Goal: Download file/media

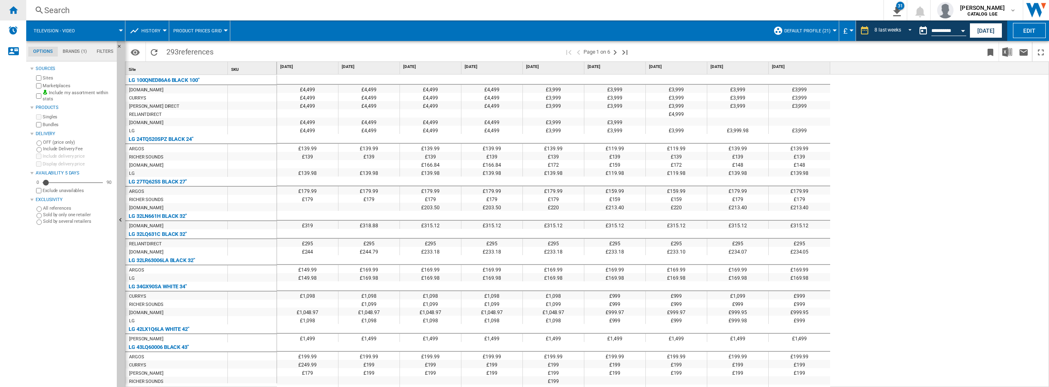
click at [15, 9] on ng-md-icon "Home" at bounding box center [13, 10] width 10 height 10
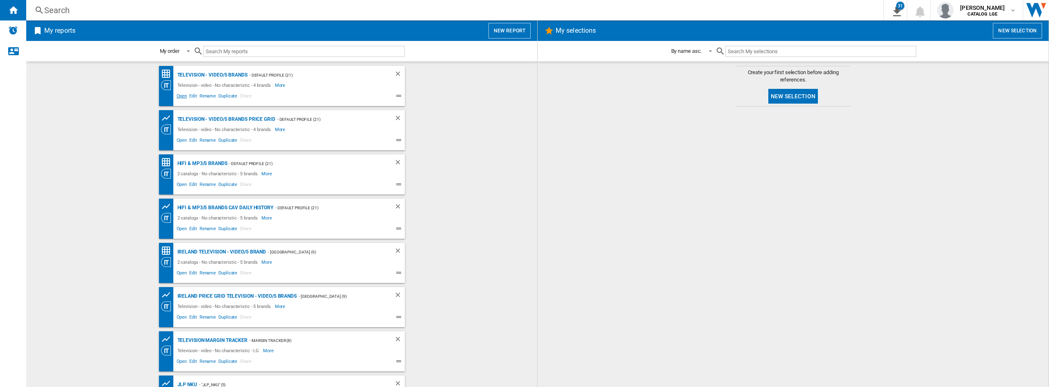
click at [179, 97] on span "Open" at bounding box center [181, 97] width 13 height 10
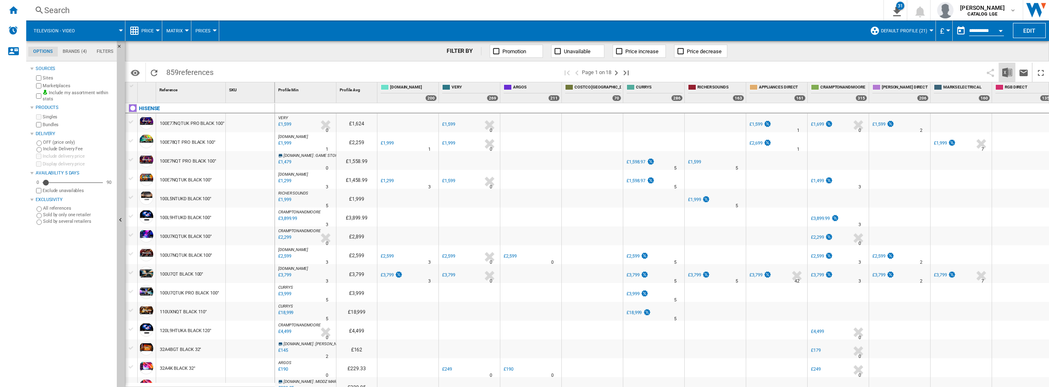
click at [1005, 67] on button "Download in Excel" at bounding box center [1007, 72] width 16 height 19
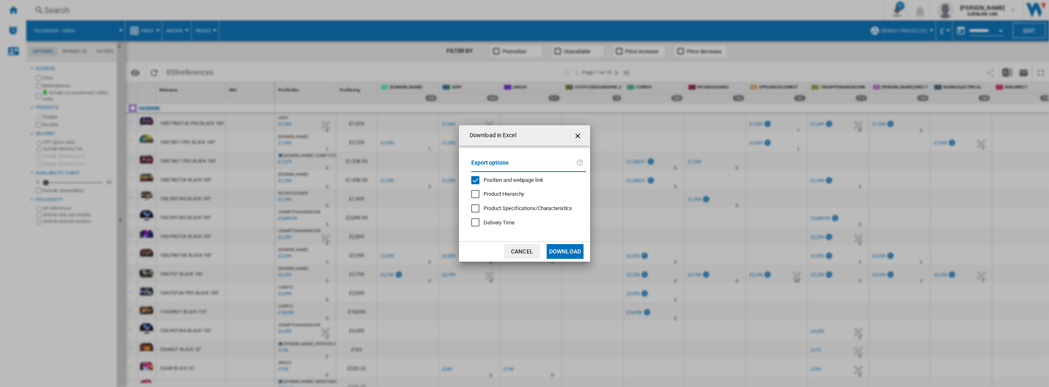
click at [488, 182] on span "Position and webpage link" at bounding box center [514, 180] width 60 height 6
click at [565, 249] on button "Download" at bounding box center [565, 251] width 37 height 15
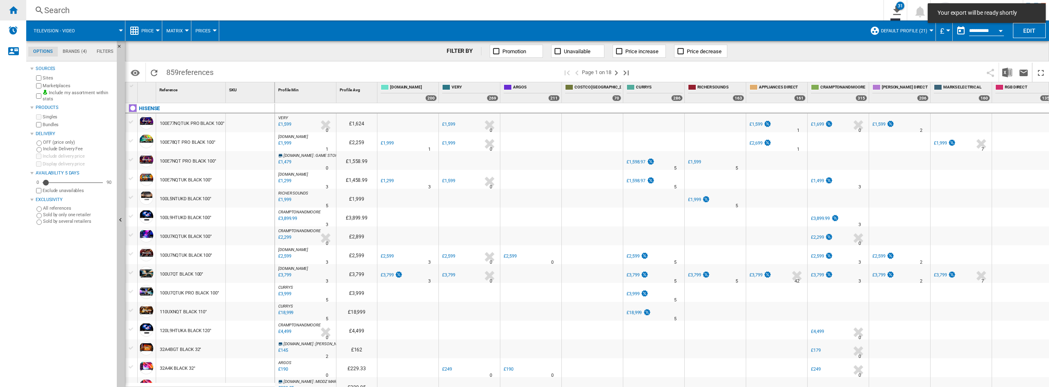
click at [16, 12] on ng-md-icon "Home" at bounding box center [13, 10] width 10 height 10
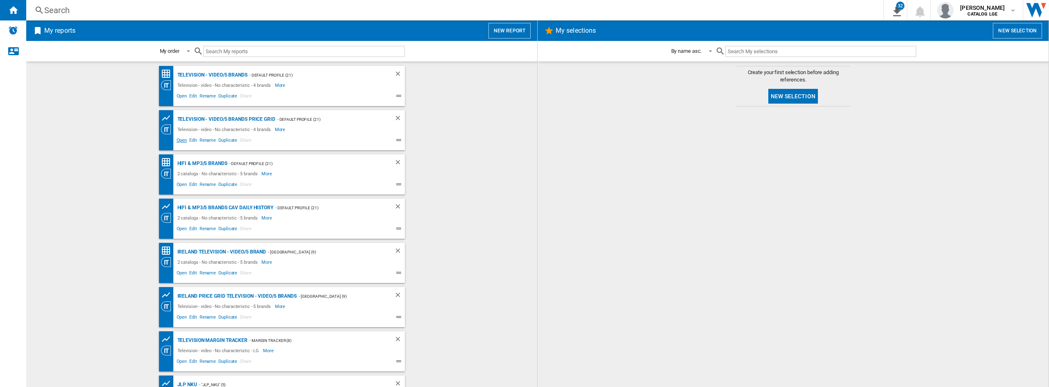
click at [183, 143] on span "Open" at bounding box center [181, 141] width 13 height 10
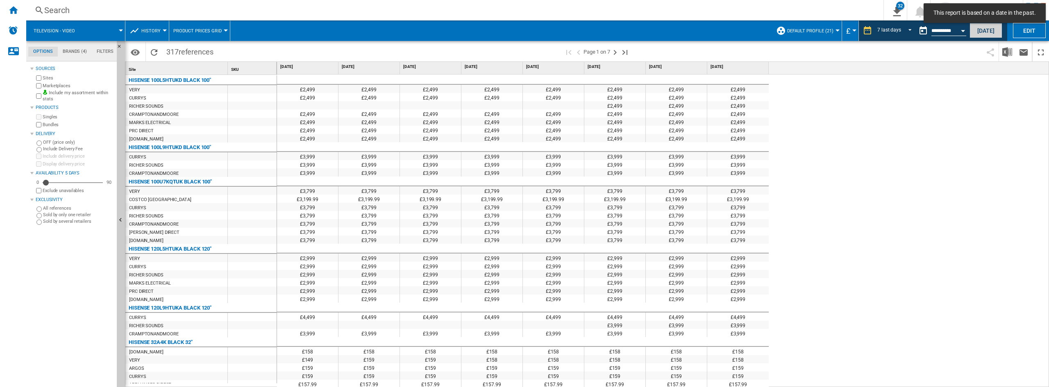
click at [983, 29] on button "[DATE]" at bounding box center [986, 30] width 33 height 15
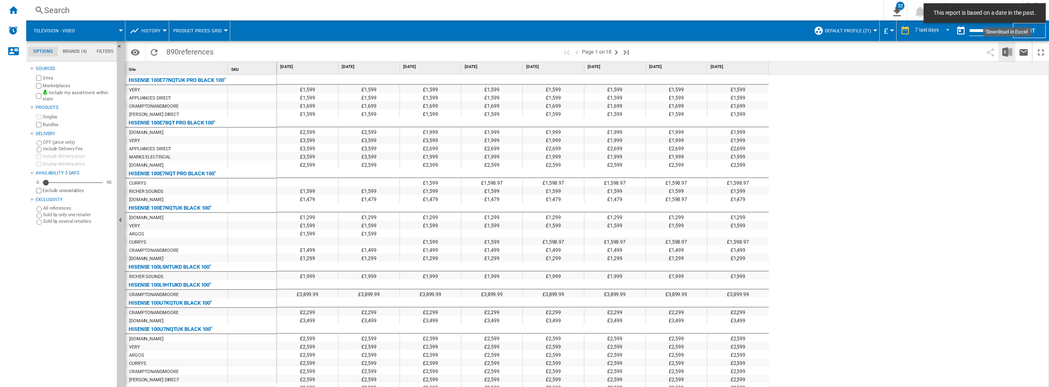
click at [1007, 57] on img "Download in Excel" at bounding box center [1007, 52] width 10 height 10
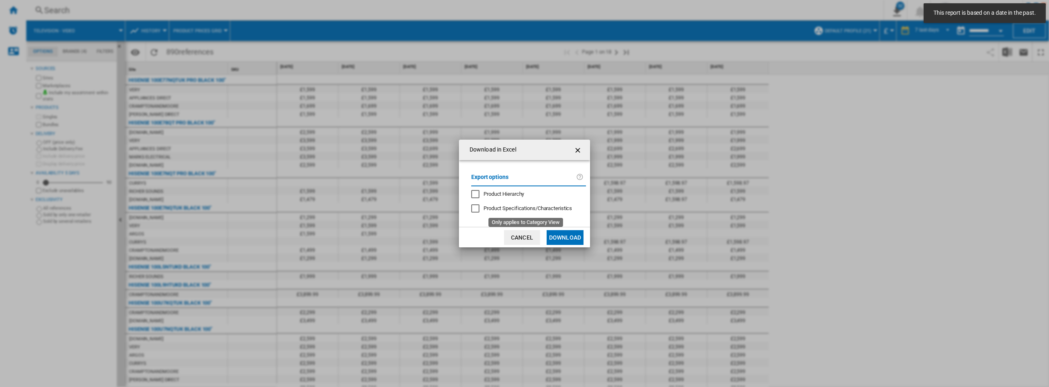
click at [573, 237] on button "Download" at bounding box center [565, 237] width 37 height 15
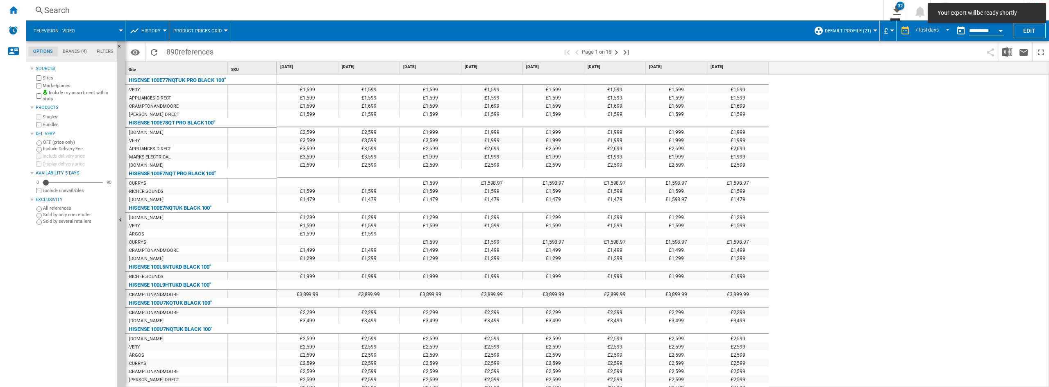
click at [1002, 28] on button "Open calendar" at bounding box center [1000, 29] width 15 height 15
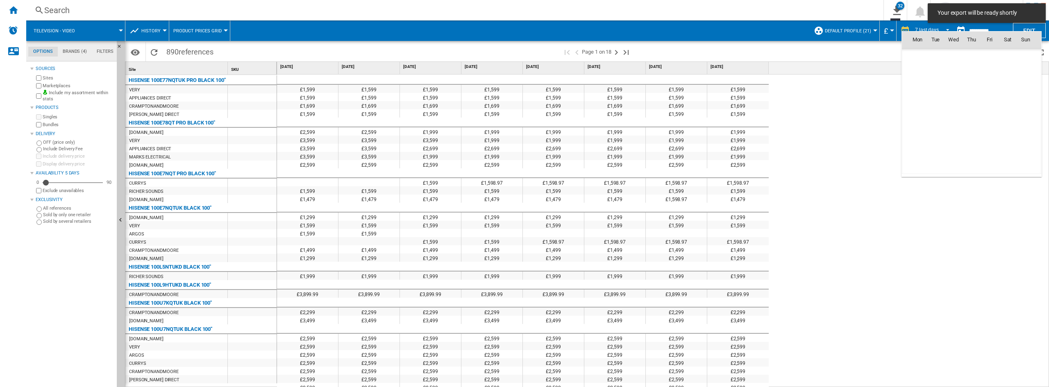
scroll to position [3909, 0]
click at [1022, 95] on span "14" at bounding box center [1025, 93] width 16 height 16
type input "**********"
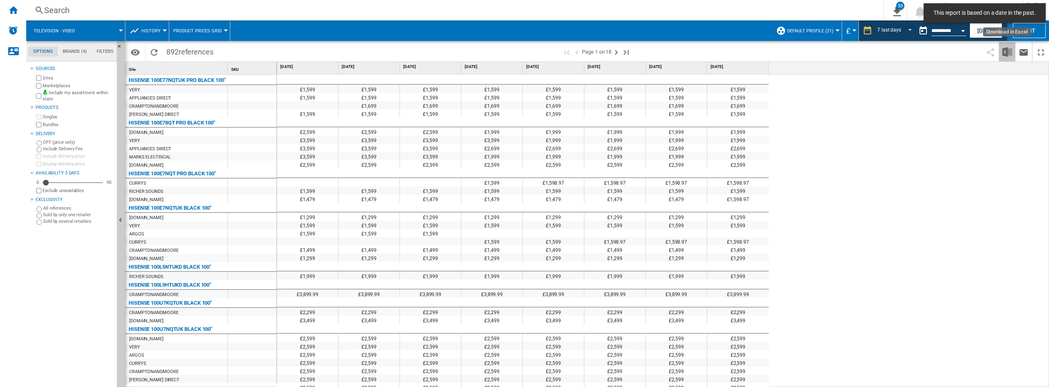
click at [1005, 57] on button "Download in Excel" at bounding box center [1007, 51] width 16 height 19
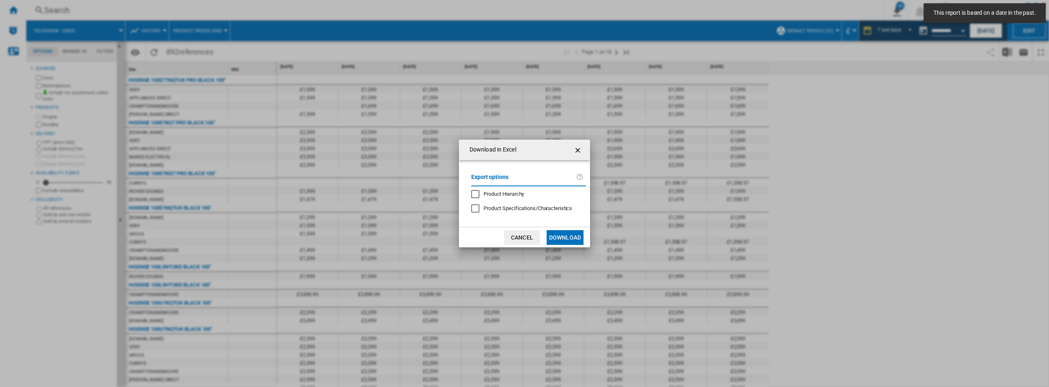
click at [563, 228] on md-dialog-actions "Cancel Download" at bounding box center [524, 237] width 131 height 20
click at [561, 240] on button "Download" at bounding box center [565, 237] width 37 height 15
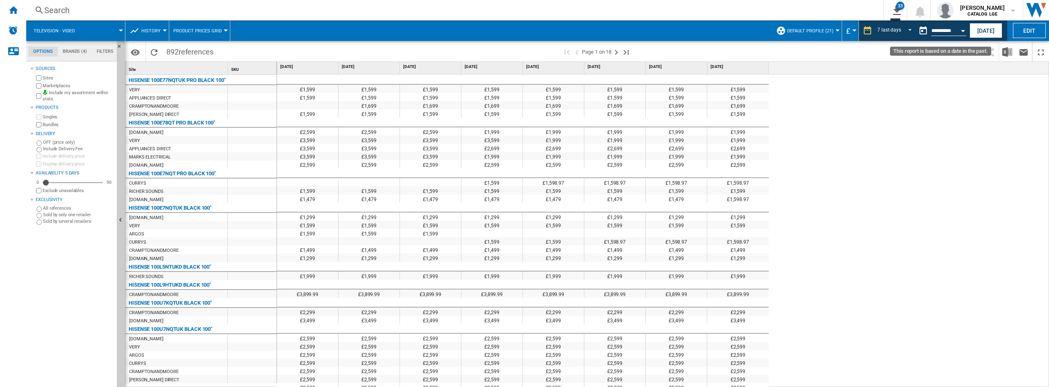
click at [965, 30] on button "Open calendar" at bounding box center [963, 29] width 15 height 15
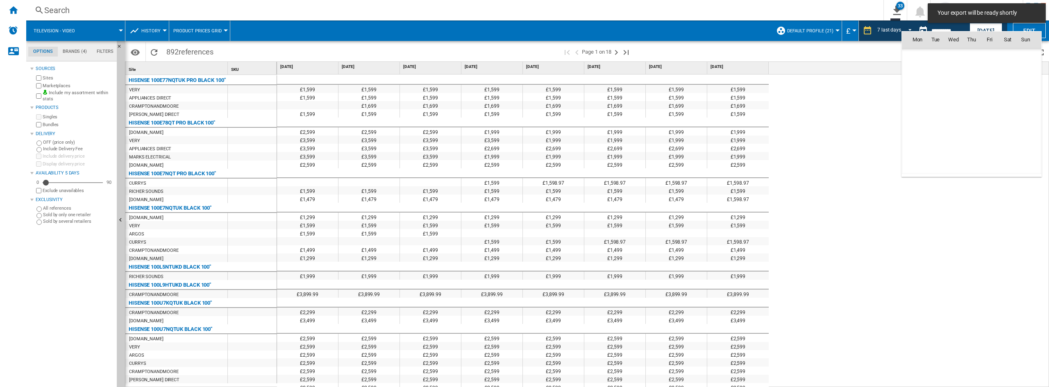
scroll to position [3909, 0]
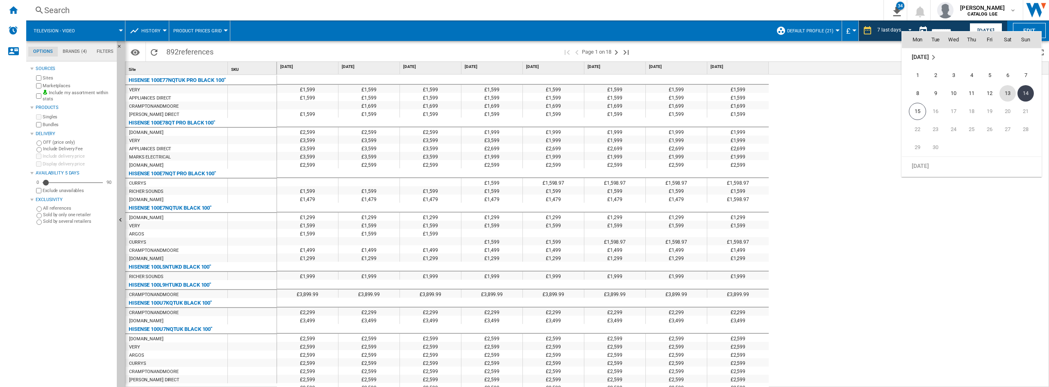
click at [1011, 90] on span "13" at bounding box center [1007, 93] width 16 height 16
type input "**********"
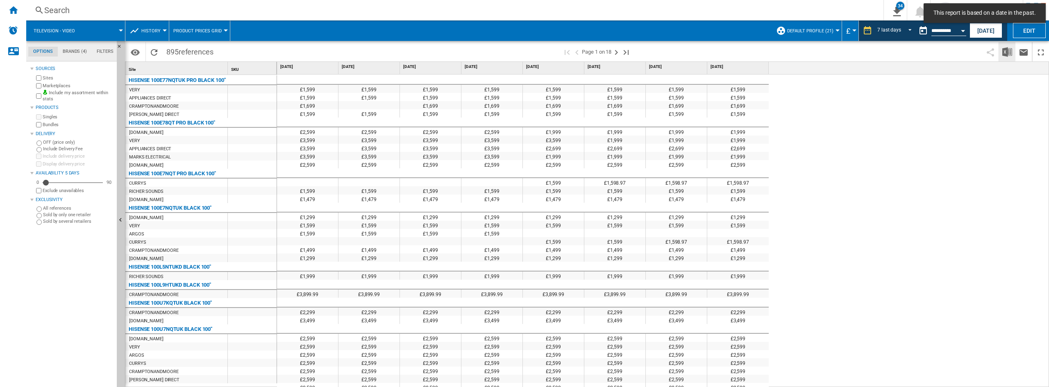
click at [1006, 54] on img "Download in Excel" at bounding box center [1007, 52] width 10 height 10
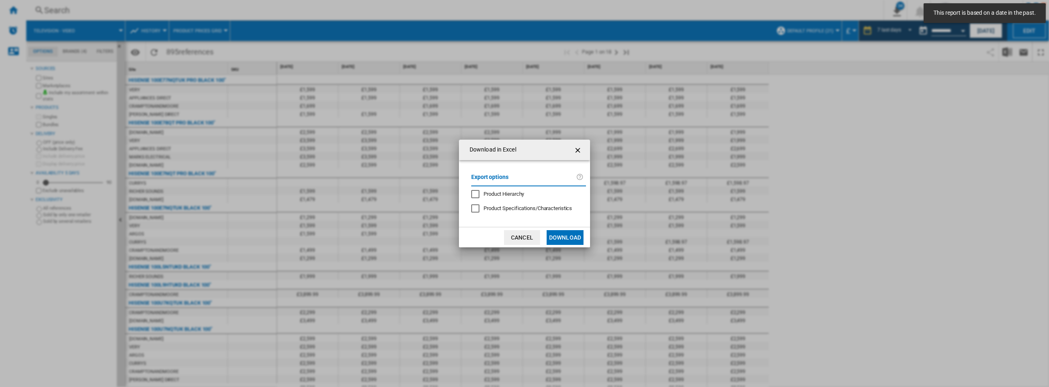
click at [561, 238] on button "Download" at bounding box center [565, 237] width 37 height 15
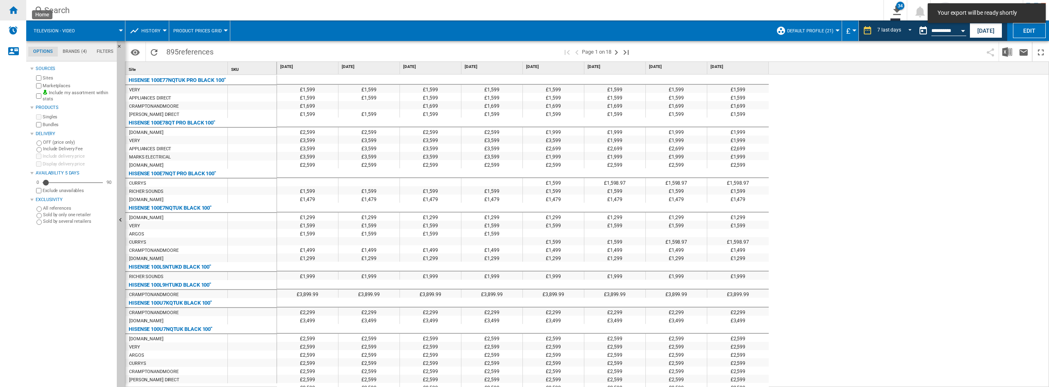
click at [13, 13] on ng-md-icon "Home" at bounding box center [13, 10] width 10 height 10
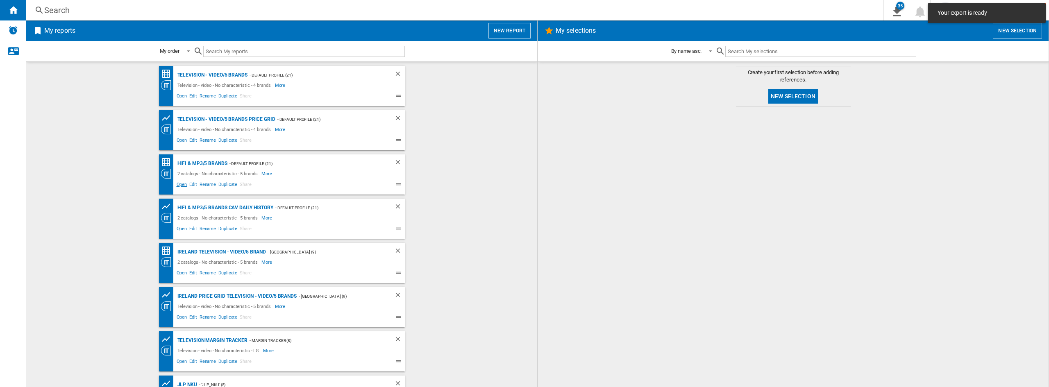
click at [179, 184] on span "Open" at bounding box center [181, 186] width 13 height 10
click at [181, 186] on span "Open" at bounding box center [181, 186] width 13 height 10
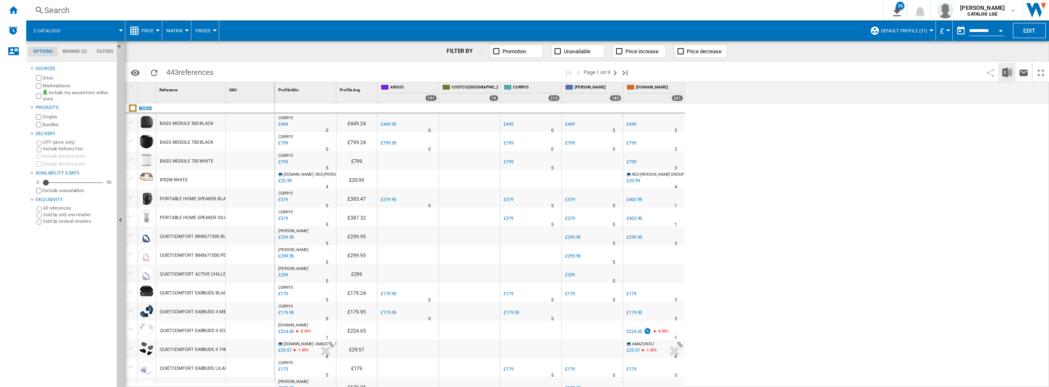
click at [1004, 72] on img "Download in Excel" at bounding box center [1007, 73] width 10 height 10
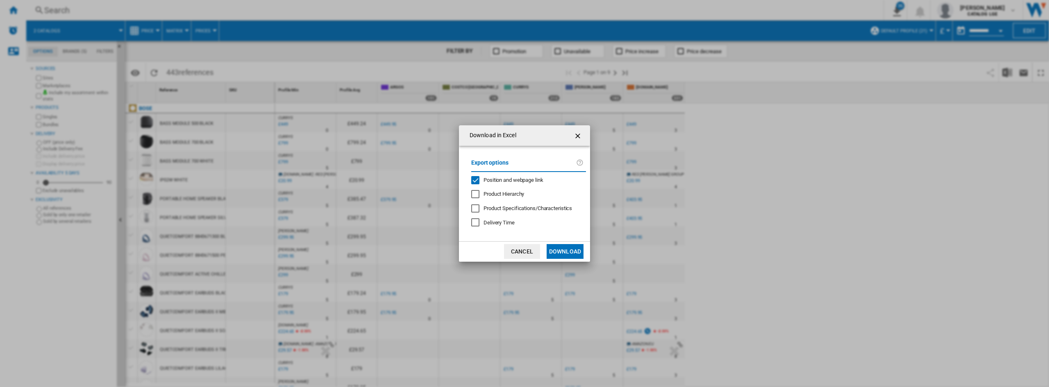
click at [536, 181] on span "Position and webpage link" at bounding box center [514, 180] width 60 height 6
click at [566, 254] on button "Download" at bounding box center [565, 251] width 37 height 15
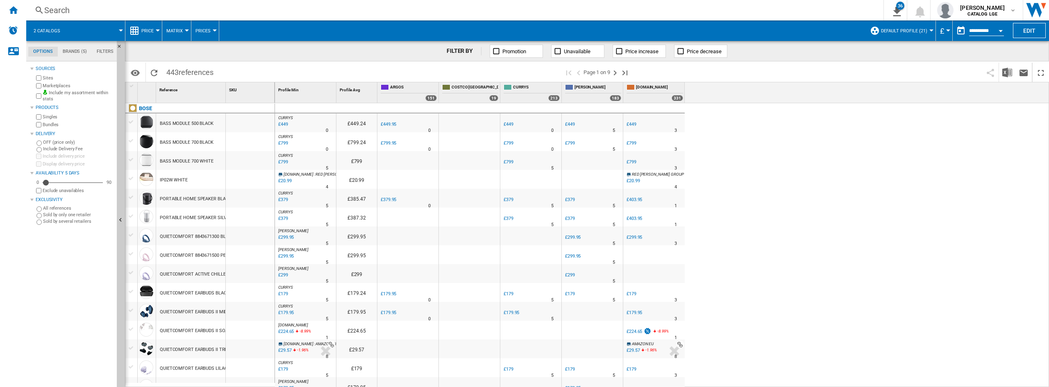
click at [12, 11] on ng-md-icon "Home" at bounding box center [13, 10] width 10 height 10
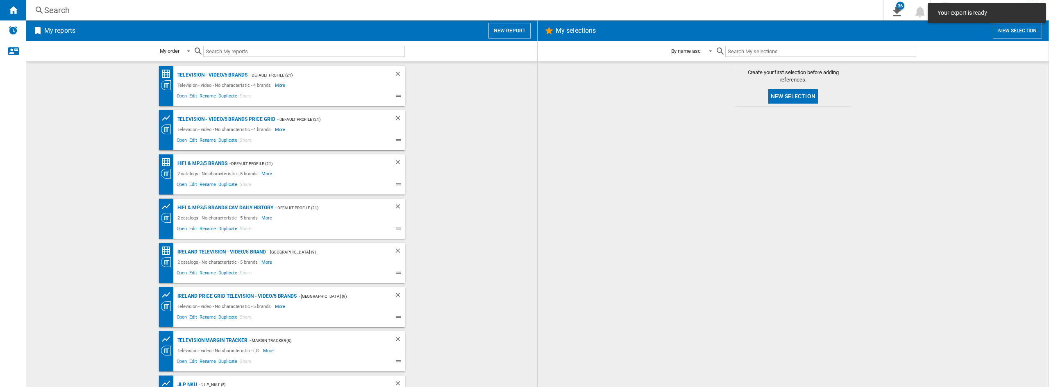
click at [179, 275] on span "Open" at bounding box center [181, 274] width 13 height 10
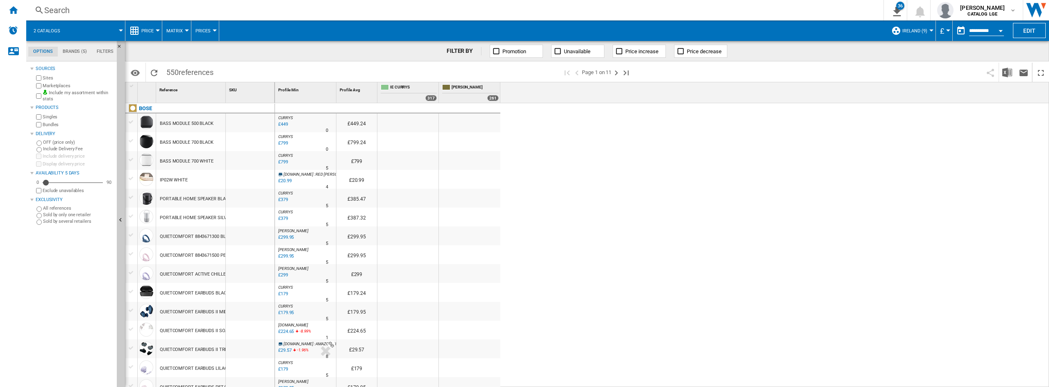
click at [944, 33] on button "£" at bounding box center [944, 30] width 8 height 20
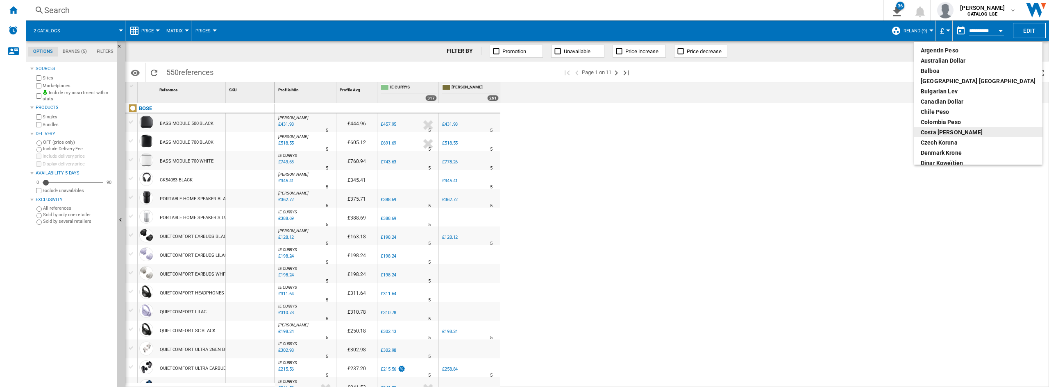
scroll to position [82, 0]
click at [938, 123] on div "euro" at bounding box center [978, 122] width 115 height 8
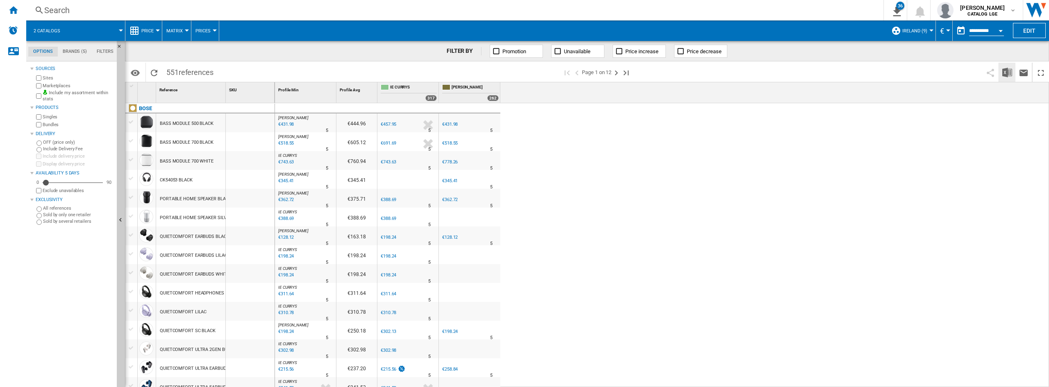
click at [1006, 77] on img "Download in Excel" at bounding box center [1007, 73] width 10 height 10
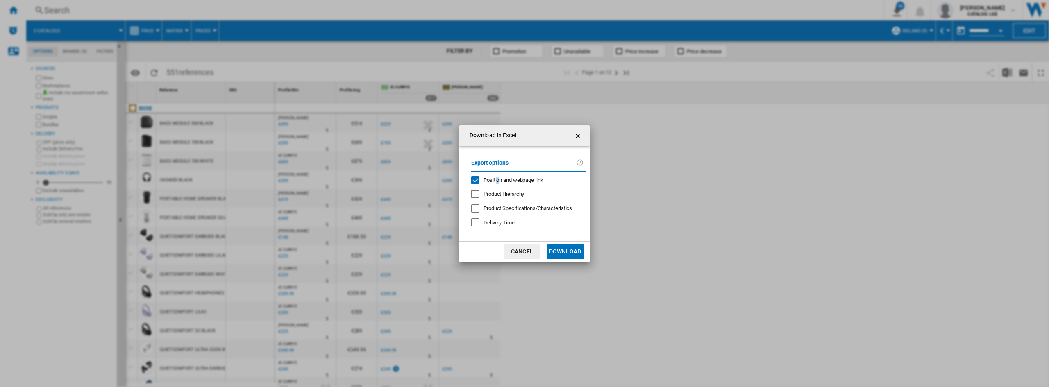
drag, startPoint x: 497, startPoint y: 177, endPoint x: 506, endPoint y: 184, distance: 12.1
click at [497, 177] on span "Position and webpage link" at bounding box center [514, 180] width 60 height 6
click at [581, 256] on button "Download" at bounding box center [565, 251] width 37 height 15
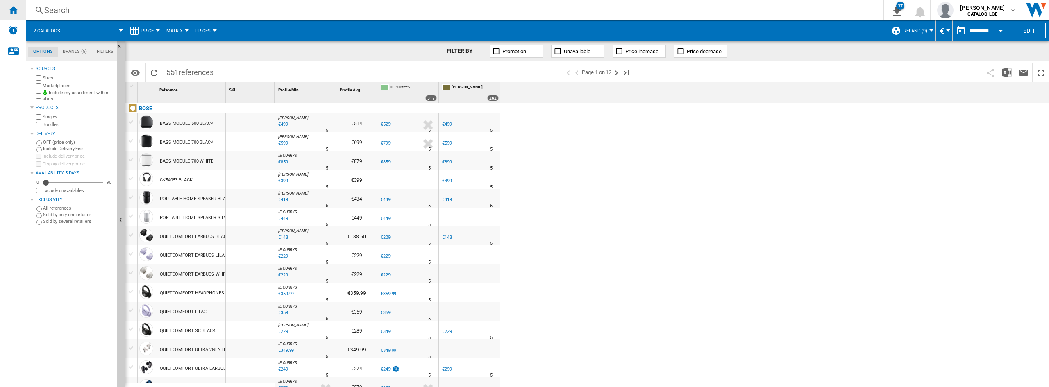
click at [17, 5] on div "Home" at bounding box center [13, 10] width 26 height 20
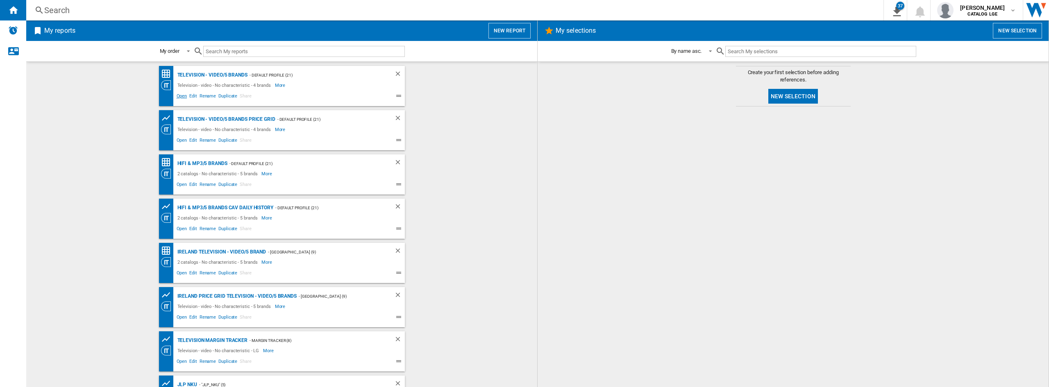
click at [179, 98] on span "Open" at bounding box center [181, 97] width 13 height 10
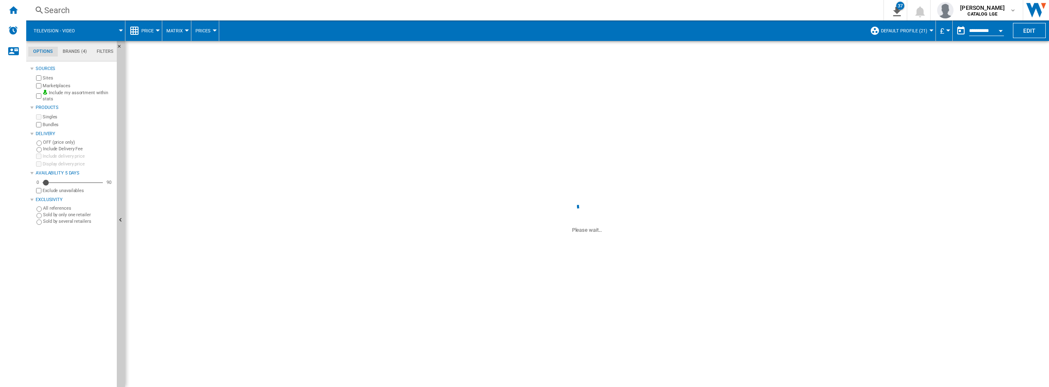
click at [1003, 31] on button "Open calendar" at bounding box center [1000, 29] width 15 height 15
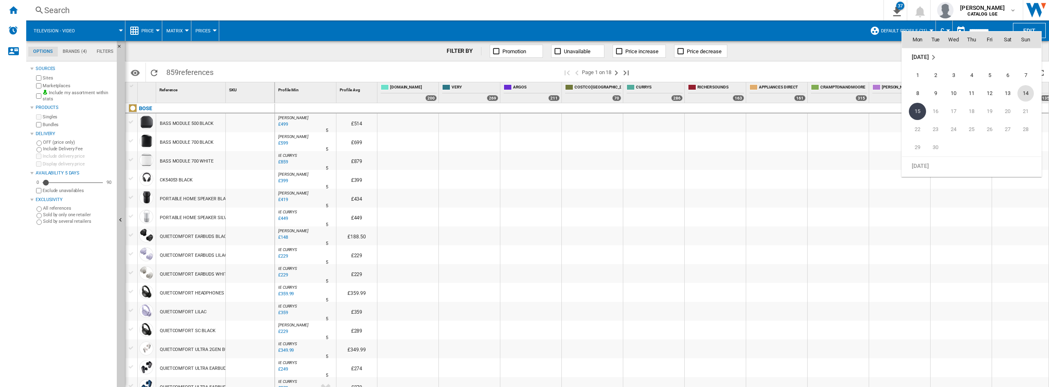
click at [1023, 96] on span "14" at bounding box center [1025, 93] width 16 height 16
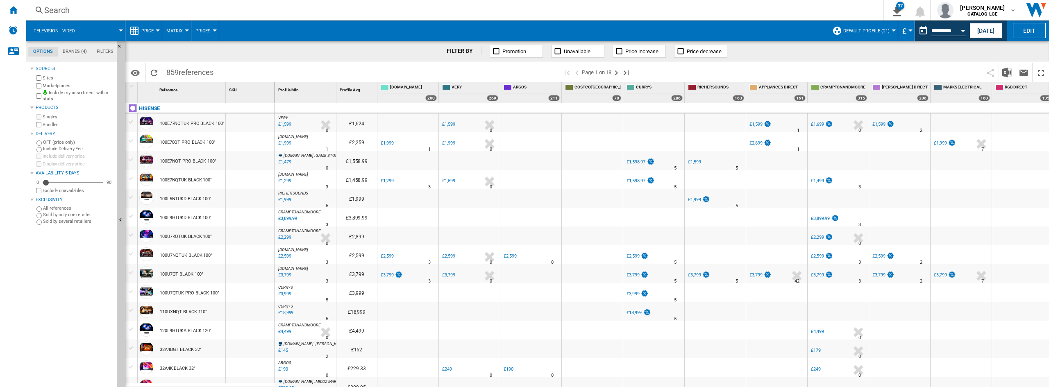
type input "**********"
click at [1004, 73] on img "Download in Excel" at bounding box center [1007, 73] width 10 height 10
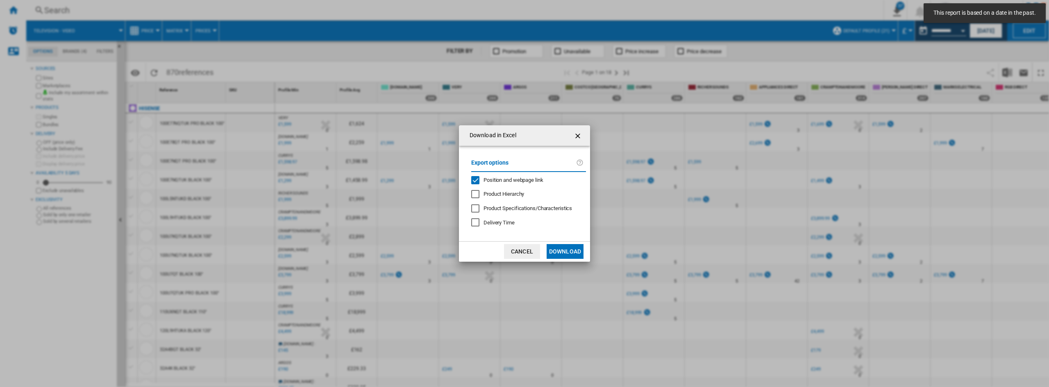
click at [479, 176] on div "Position and webpage link" at bounding box center [475, 180] width 8 height 8
click at [566, 247] on button "Download" at bounding box center [565, 251] width 37 height 15
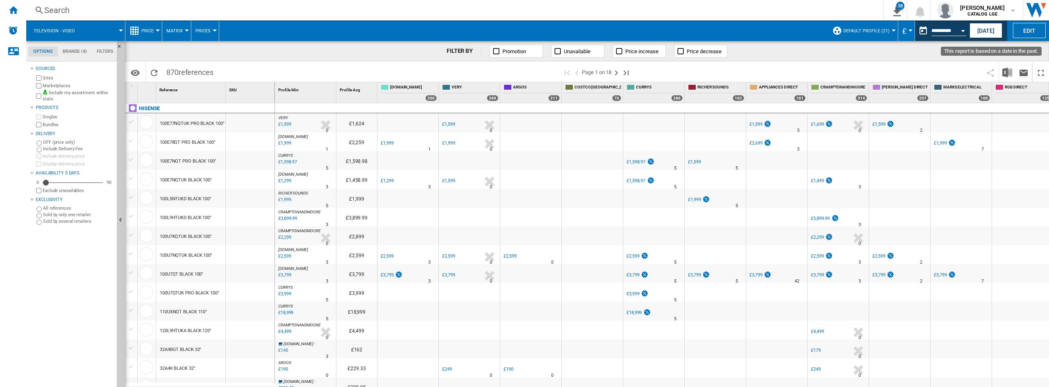
click at [963, 31] on div "Open calendar" at bounding box center [963, 31] width 4 height 2
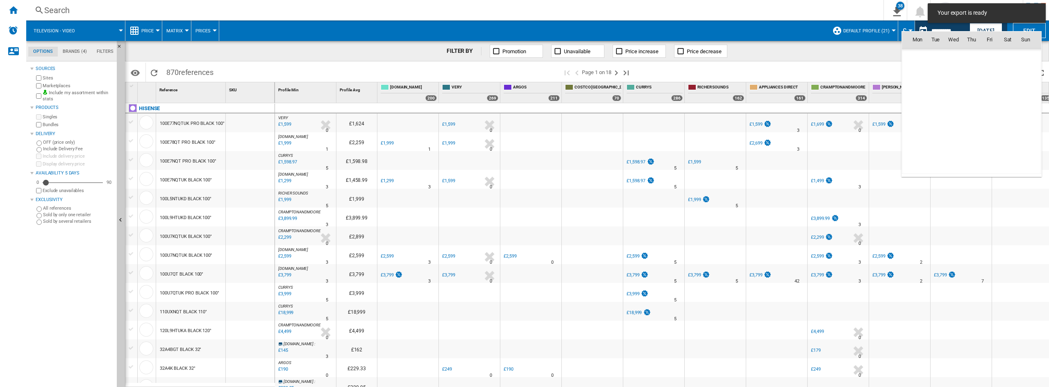
scroll to position [3909, 0]
click at [1007, 92] on span "13" at bounding box center [1007, 93] width 16 height 16
type input "**********"
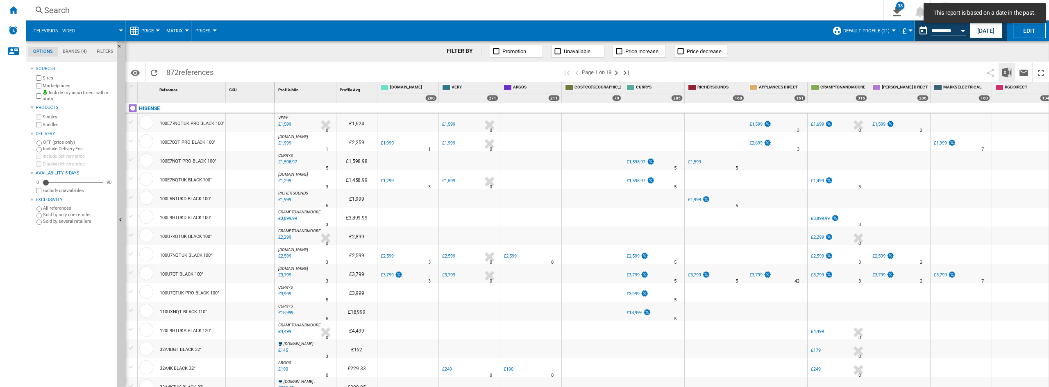
click at [1010, 68] on img "Download in Excel" at bounding box center [1007, 73] width 10 height 10
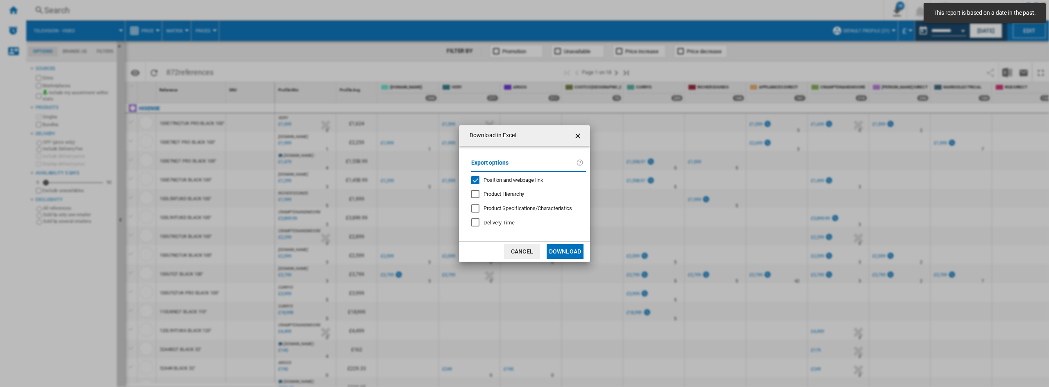
click at [504, 183] on span "Position and webpage link" at bounding box center [514, 180] width 60 height 6
click at [569, 253] on button "Download" at bounding box center [565, 251] width 37 height 15
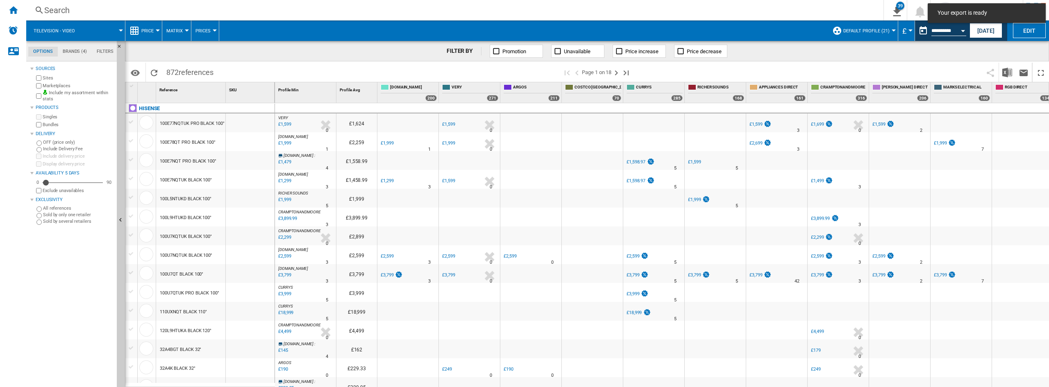
click at [940, 69] on span at bounding box center [809, 72] width 345 height 19
